Goal: Check status: Check status

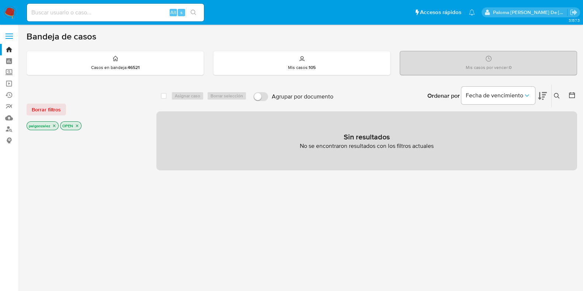
click at [139, 15] on input at bounding box center [115, 13] width 177 height 10
paste input "2668075170"
type input "2668075170"
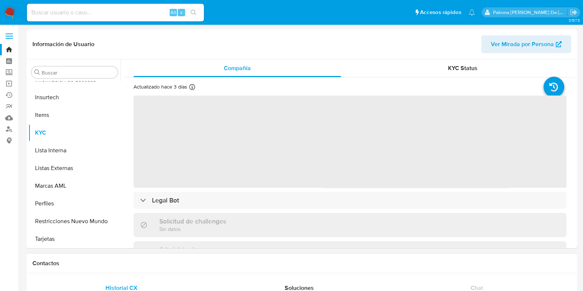
scroll to position [311, 0]
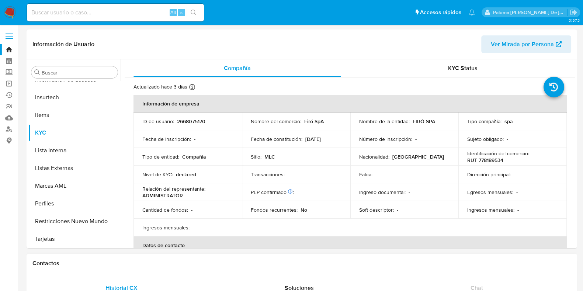
select select "10"
drag, startPoint x: 506, startPoint y: 161, endPoint x: 466, endPoint y: 160, distance: 39.8
click at [467, 160] on div "Identificación del comercio : RUT 778189534" at bounding box center [512, 156] width 91 height 13
copy p "RUT 778189534"
drag, startPoint x: 434, startPoint y: 121, endPoint x: 410, endPoint y: 122, distance: 24.3
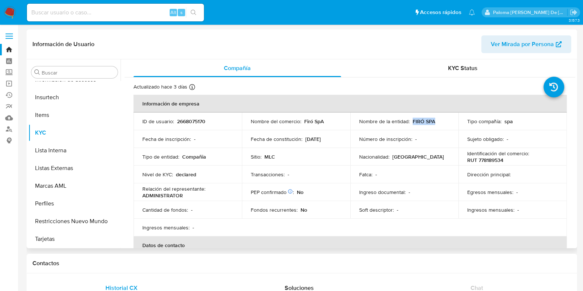
click at [410, 122] on div "Nombre de la entidad : FIRÓ SPA" at bounding box center [404, 121] width 91 height 7
copy p "FIRÓ SPA"
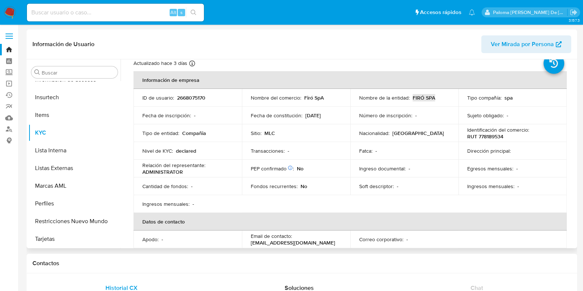
scroll to position [0, 0]
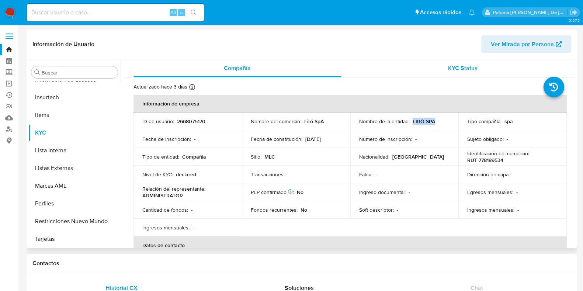
click at [465, 71] on span "KYC Status" at bounding box center [462, 68] width 29 height 8
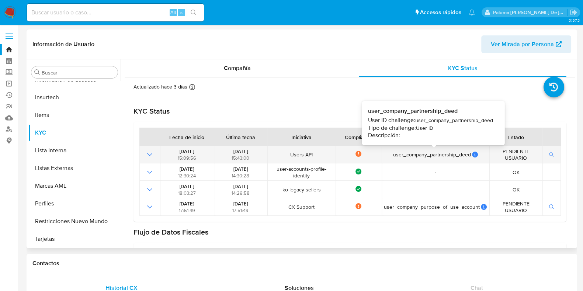
click at [472, 153] on icon at bounding box center [475, 154] width 6 height 6
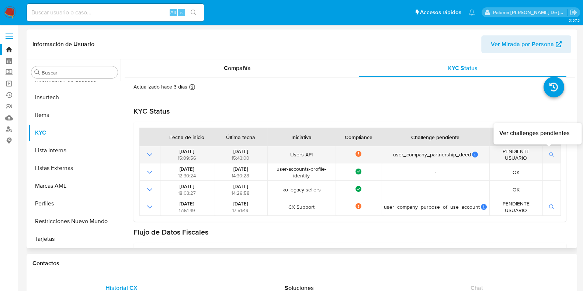
click at [549, 154] on icon "button" at bounding box center [551, 154] width 5 height 5
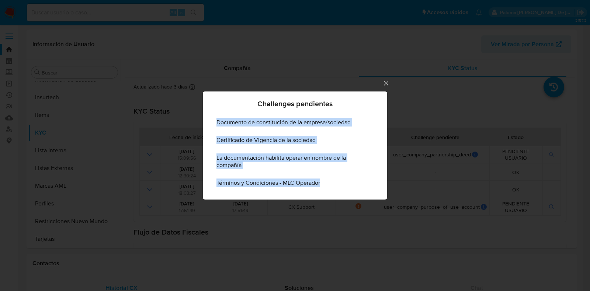
drag, startPoint x: 335, startPoint y: 185, endPoint x: 208, endPoint y: 123, distance: 141.4
click at [208, 123] on div "Documento de constitución de la empresa/sociedad Certificado de Vigencia de la …" at bounding box center [295, 156] width 184 height 86
copy ul "Documento de constitución de la empresa/sociedad Certificado de Vigencia de la …"
click at [382, 78] on div "Challenges pendientes Documento de constitución de la empresa/sociedad Certific…" at bounding box center [295, 145] width 590 height 291
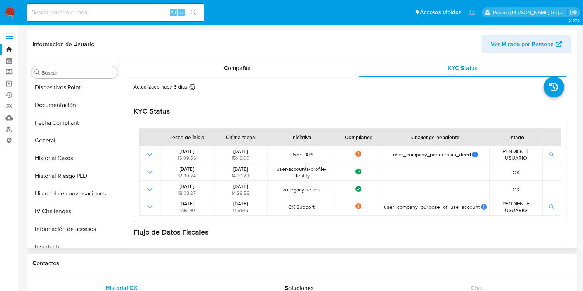
scroll to position [127, 0]
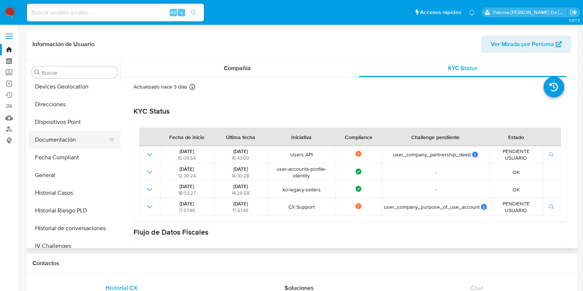
click at [61, 141] on button "Documentación" at bounding box center [71, 140] width 86 height 18
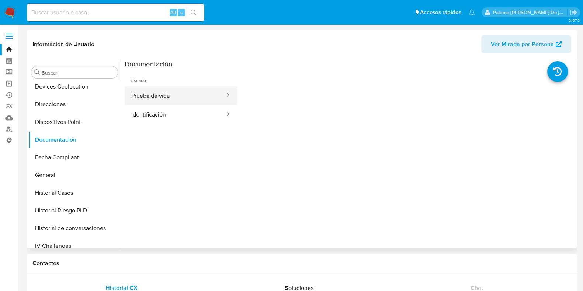
click at [167, 95] on button "Prueba de vida" at bounding box center [175, 95] width 101 height 19
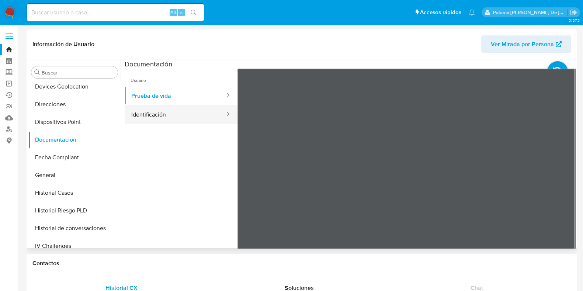
click at [177, 114] on button "Identificación" at bounding box center [175, 114] width 101 height 19
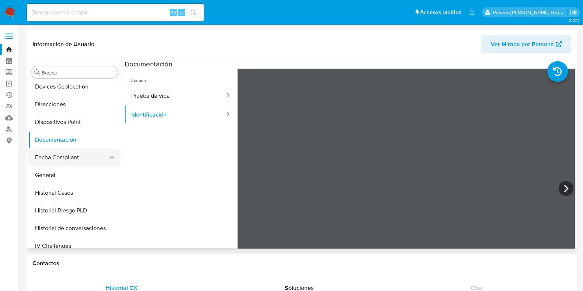
click at [52, 157] on button "Fecha Compliant" at bounding box center [71, 157] width 86 height 18
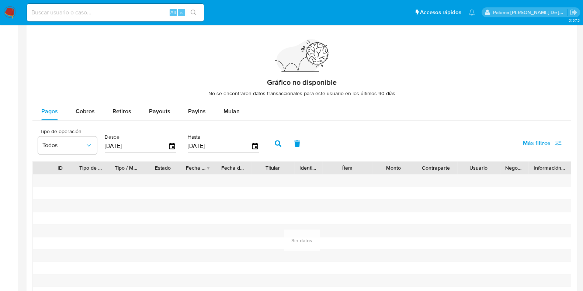
scroll to position [699, 0]
